Goal: Information Seeking & Learning: Learn about a topic

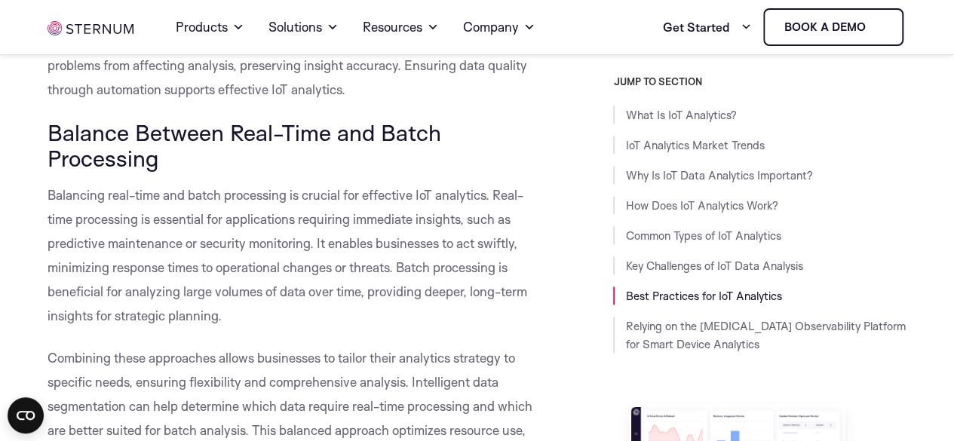
scroll to position [6680, 0]
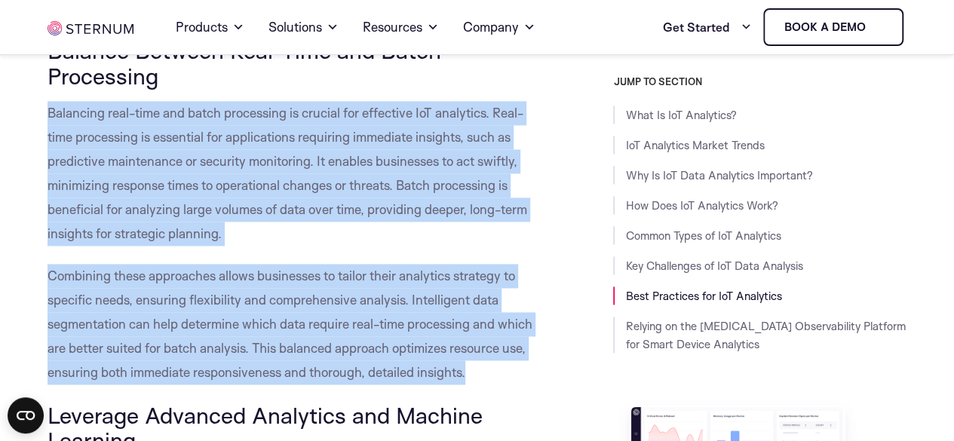
drag, startPoint x: 478, startPoint y: 351, endPoint x: 41, endPoint y: 93, distance: 506.7
copy div "Balancing real-time and batch processing is crucial for effective IoT analytics…"
click at [134, 148] on p "Balancing real-time and batch processing is crucial for effective IoT analytics…" at bounding box center [294, 173] width 492 height 145
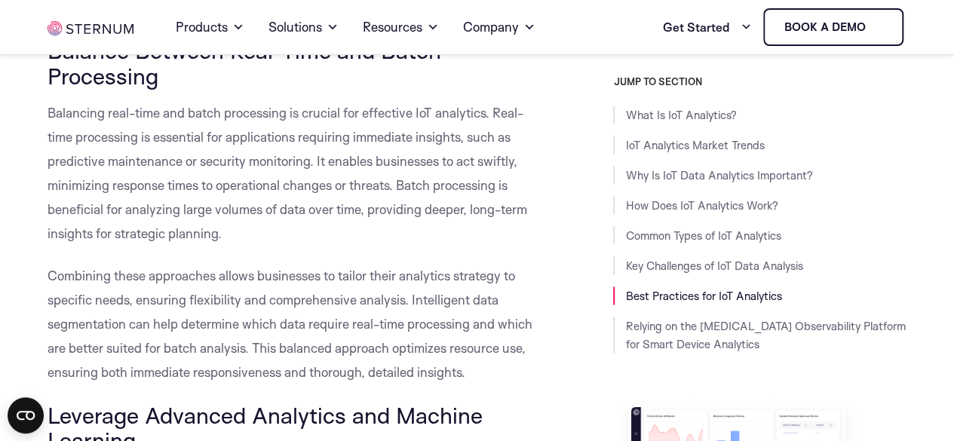
click at [392, 207] on p "Balancing real-time and batch processing is crucial for effective IoT analytics…" at bounding box center [294, 173] width 492 height 145
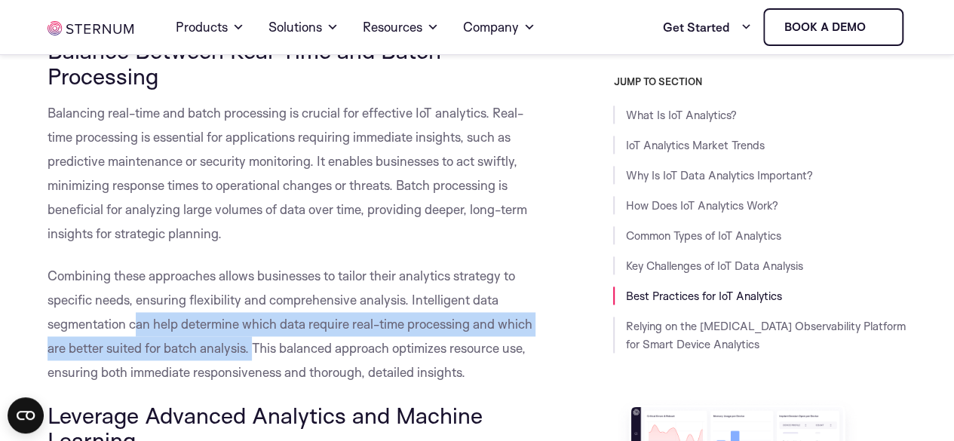
drag, startPoint x: 253, startPoint y: 324, endPoint x: 135, endPoint y: 295, distance: 121.3
click at [135, 295] on span "Combining these approaches allows businesses to tailor their analytics strategy…" at bounding box center [290, 324] width 485 height 112
copy span "an help determine which data require real-time processing and which are better …"
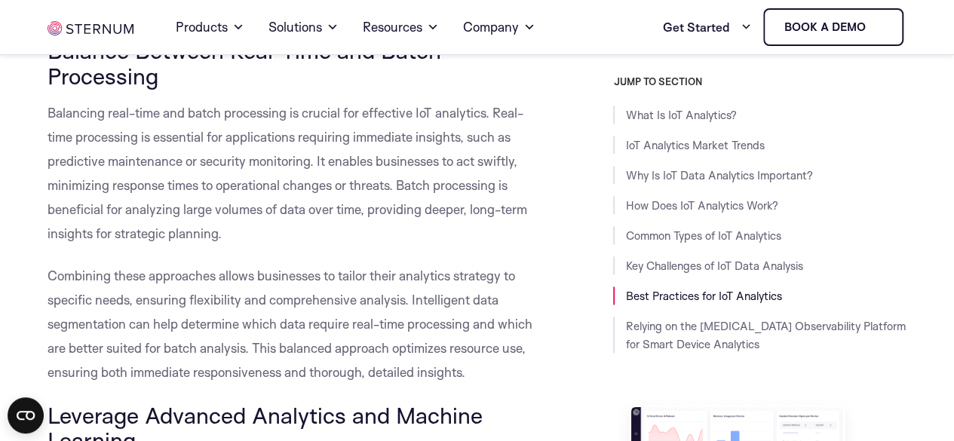
click at [355, 321] on span "Combining these approaches allows businesses to tailor their analytics strategy…" at bounding box center [290, 324] width 485 height 112
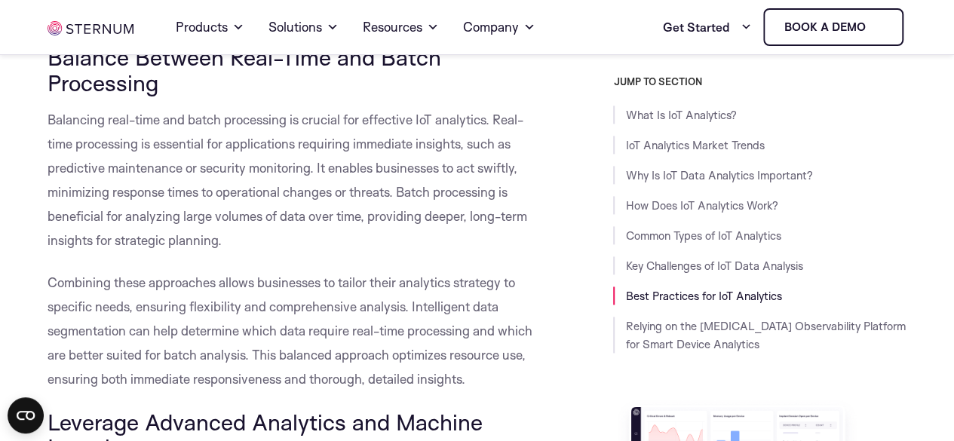
scroll to position [6672, 0]
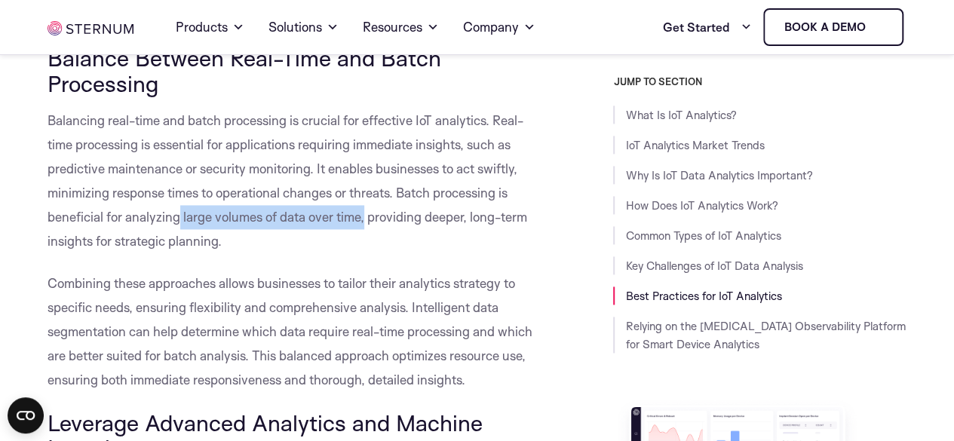
drag, startPoint x: 364, startPoint y: 190, endPoint x: 180, endPoint y: 196, distance: 185.0
click at [180, 196] on span "Balancing real-time and batch processing is crucial for effective IoT analytics…" at bounding box center [288, 180] width 480 height 137
copy span "large volumes of data over time,"
click at [426, 294] on p "Combining these approaches allows businesses to tailor their analytics strategy…" at bounding box center [294, 332] width 492 height 121
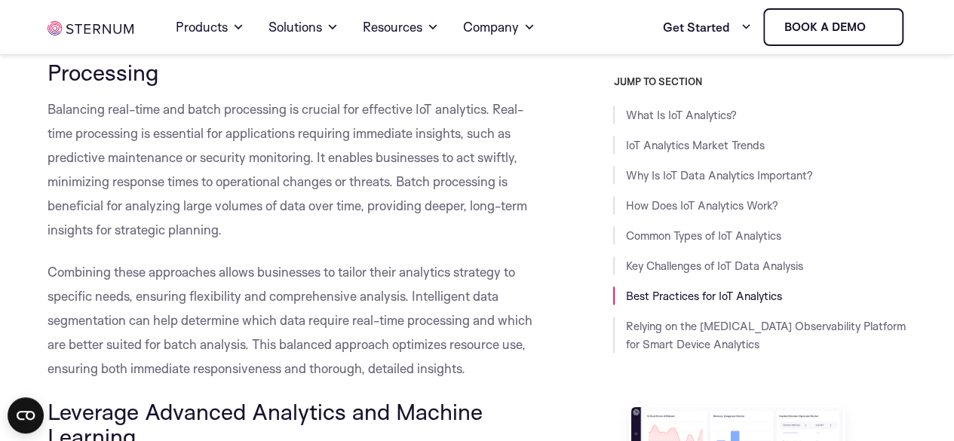
click at [438, 265] on span "Combining these approaches allows businesses to tailor their analytics strategy…" at bounding box center [290, 320] width 485 height 112
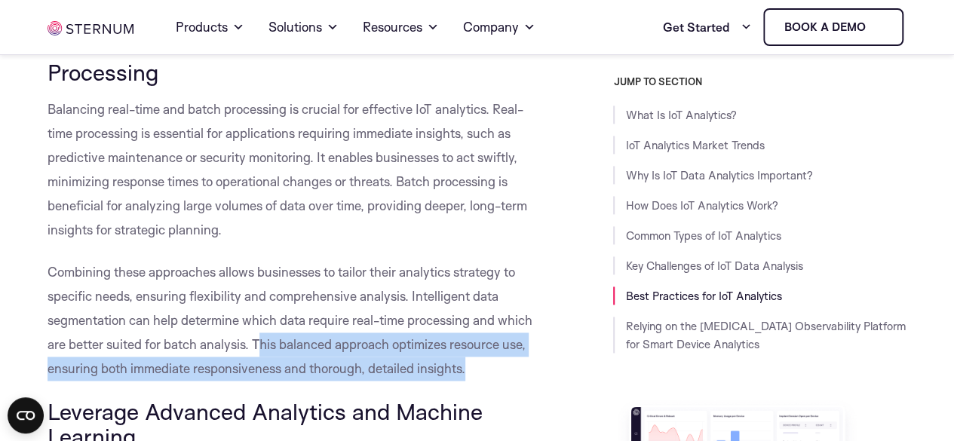
drag, startPoint x: 468, startPoint y: 344, endPoint x: 264, endPoint y: 316, distance: 205.6
click at [264, 316] on p "Combining these approaches allows businesses to tailor their analytics strategy…" at bounding box center [294, 320] width 492 height 121
copy span "his balanced approach optimizes resource use, ensuring both immediate responsiv…"
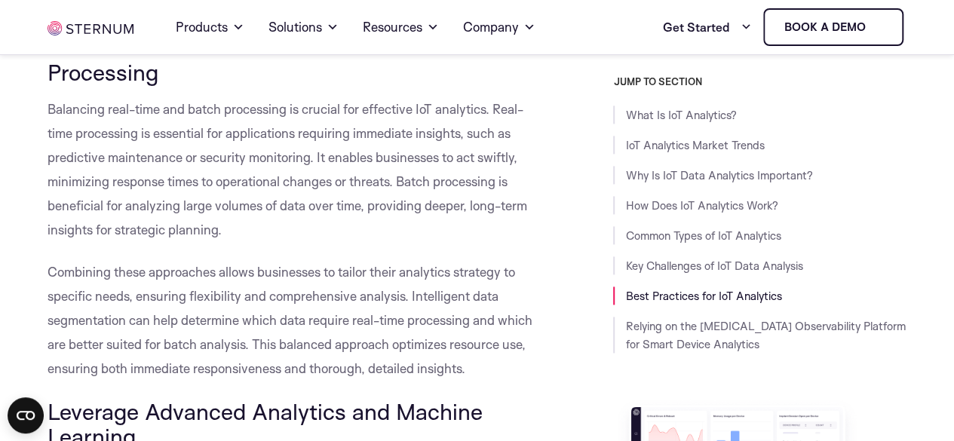
click at [349, 260] on p "Combining these approaches allows businesses to tailor their analytics strategy…" at bounding box center [294, 320] width 492 height 121
click at [379, 330] on p "Combining these approaches allows businesses to tailor their analytics strategy…" at bounding box center [294, 320] width 492 height 121
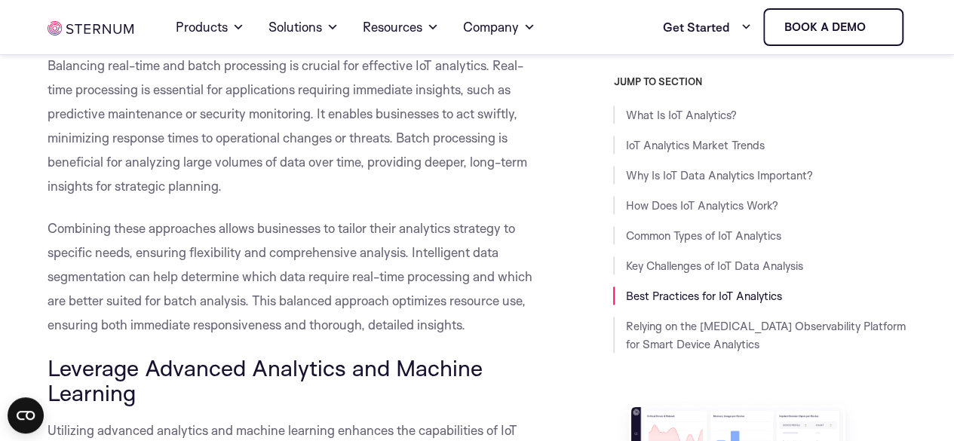
scroll to position [6728, 0]
drag, startPoint x: 478, startPoint y: 300, endPoint x: 311, endPoint y: 300, distance: 167.5
click at [311, 300] on p "Combining these approaches allows businesses to tailor their analytics strategy…" at bounding box center [294, 276] width 492 height 121
copy span "thorough, detailed insights."
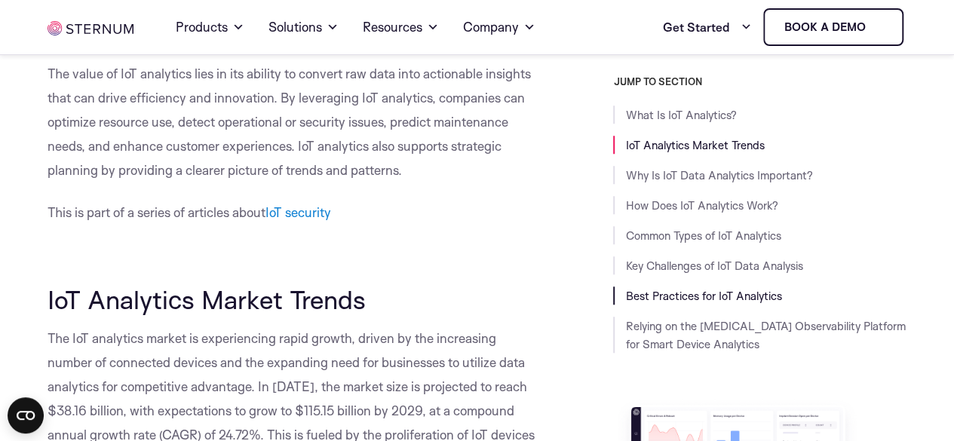
click at [659, 294] on link "Best Practices for IoT Analytics" at bounding box center [703, 296] width 156 height 14
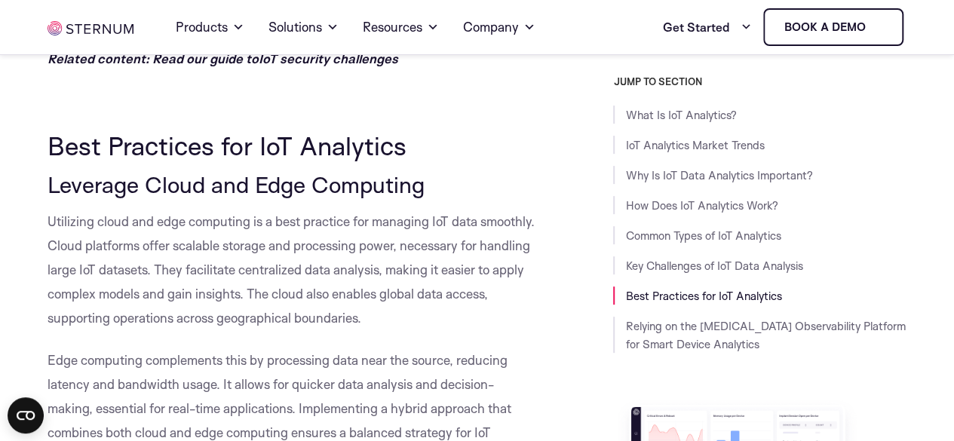
scroll to position [5917, 0]
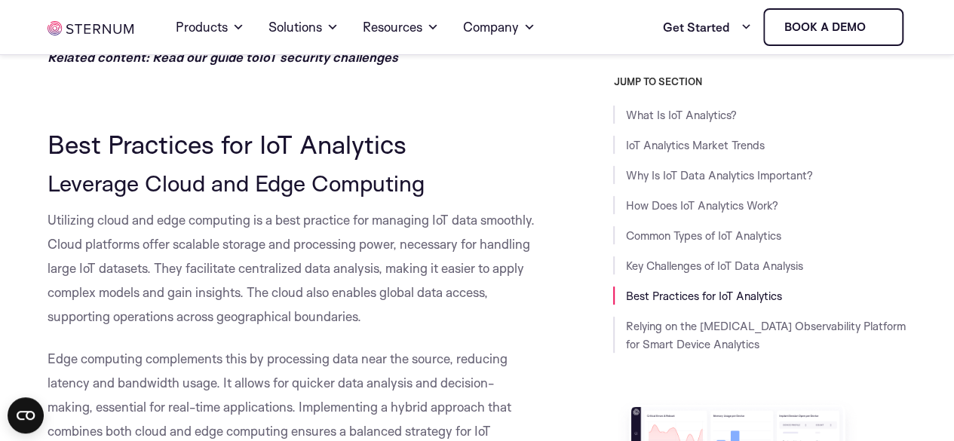
click at [352, 273] on span "Utilizing cloud and edge computing is a best practice for managing IoT data smo…" at bounding box center [291, 268] width 487 height 112
click at [386, 291] on p "Utilizing cloud and edge computing is a best practice for managing IoT data smo…" at bounding box center [294, 268] width 492 height 121
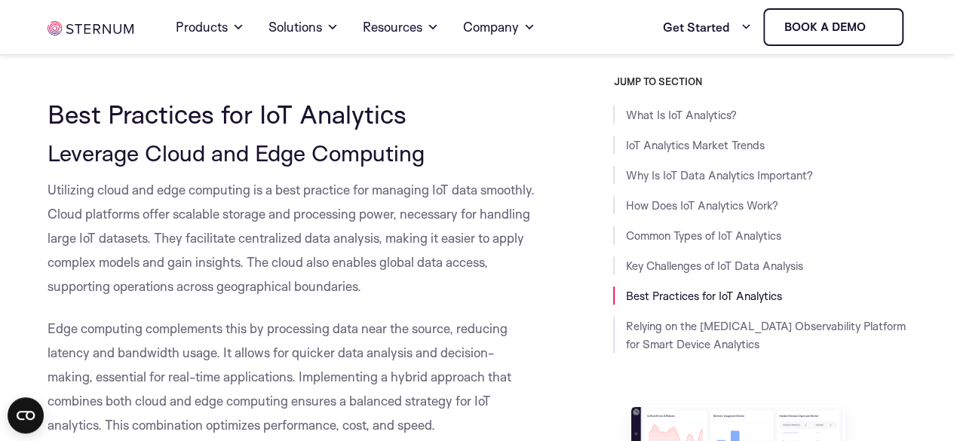
scroll to position [5947, 0]
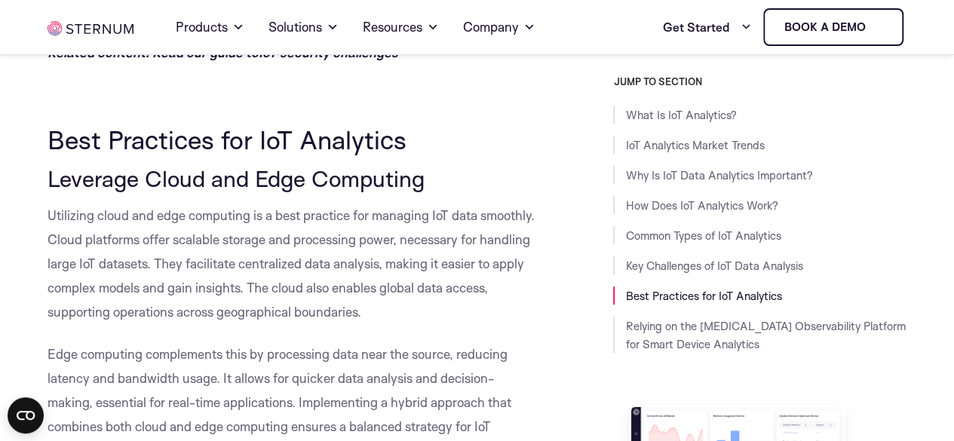
scroll to position [5917, 0]
